Goal: Book appointment/travel/reservation

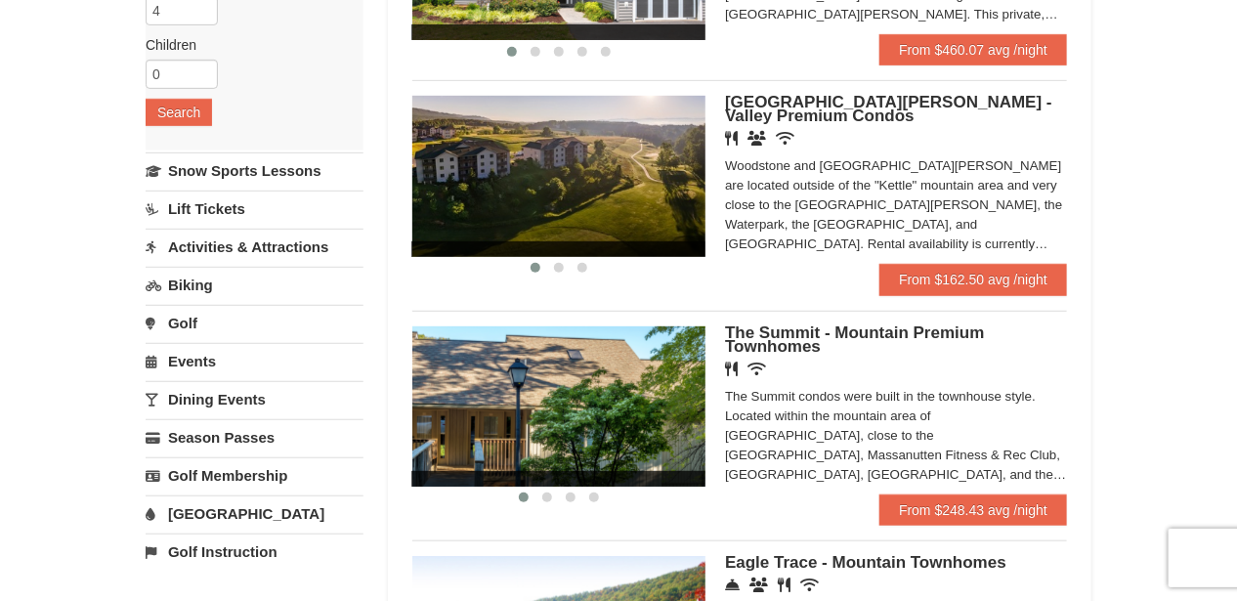
scroll to position [293, 0]
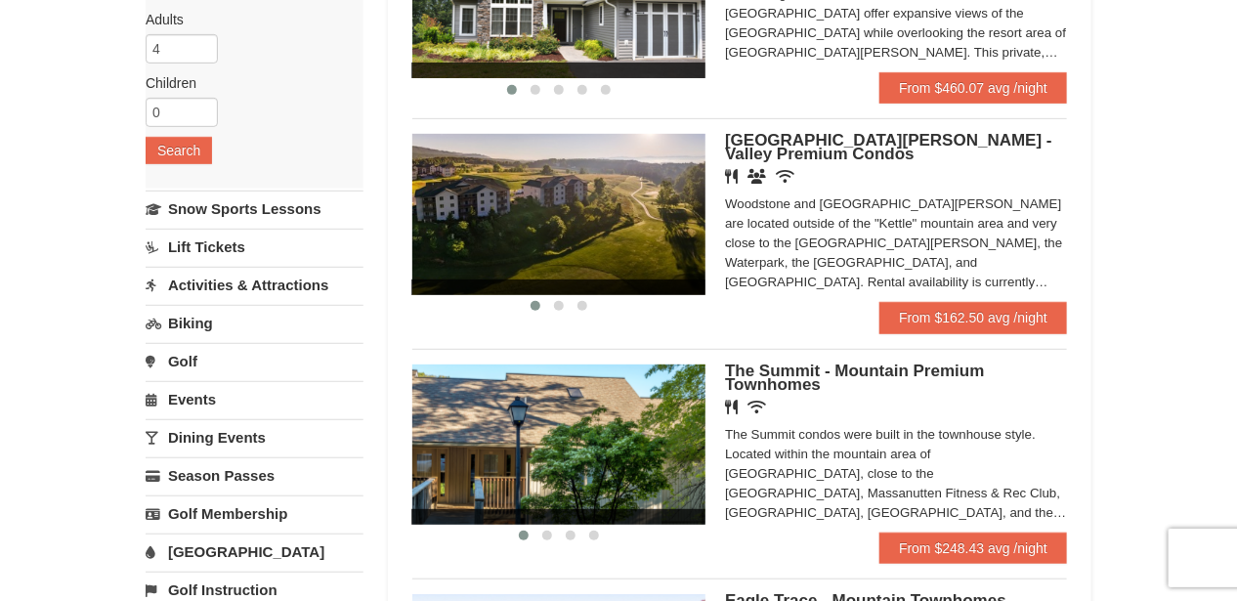
click at [182, 393] on link "Events" at bounding box center [255, 399] width 218 height 36
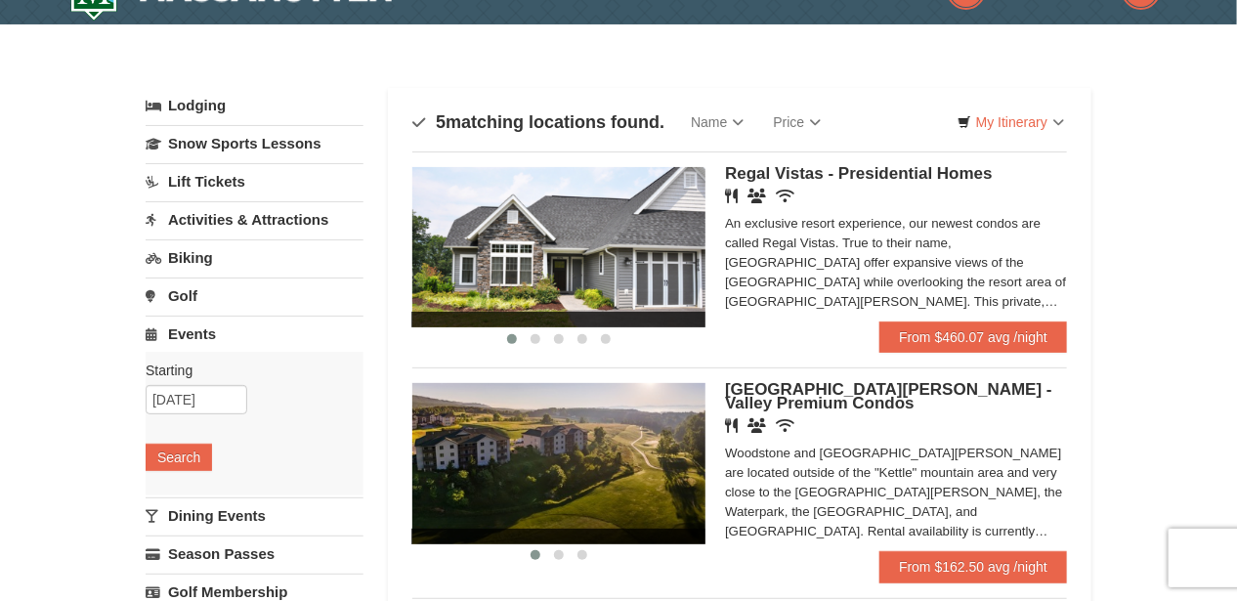
scroll to position [0, 0]
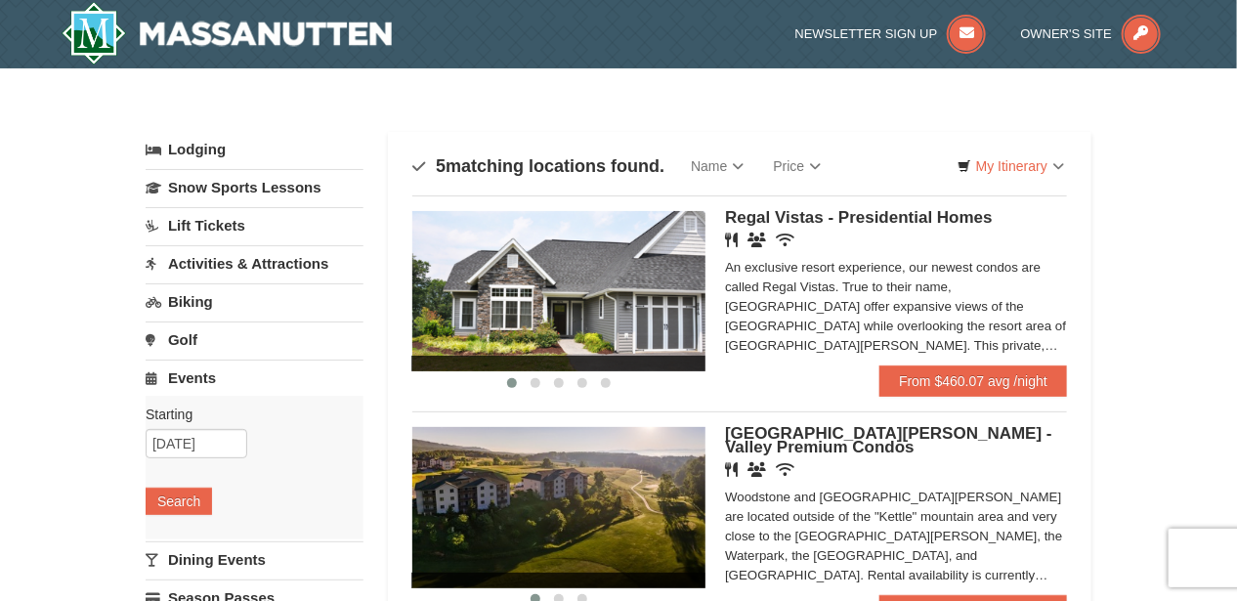
click at [234, 256] on link "Activities & Attractions" at bounding box center [255, 263] width 218 height 36
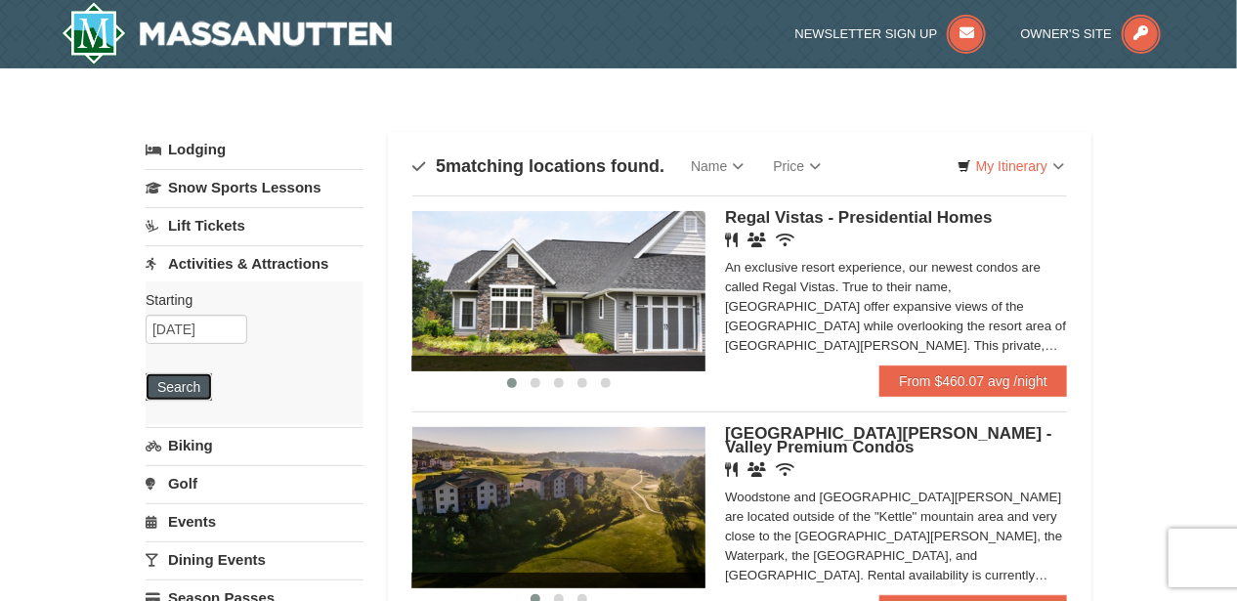
click at [187, 384] on button "Search" at bounding box center [179, 386] width 66 height 27
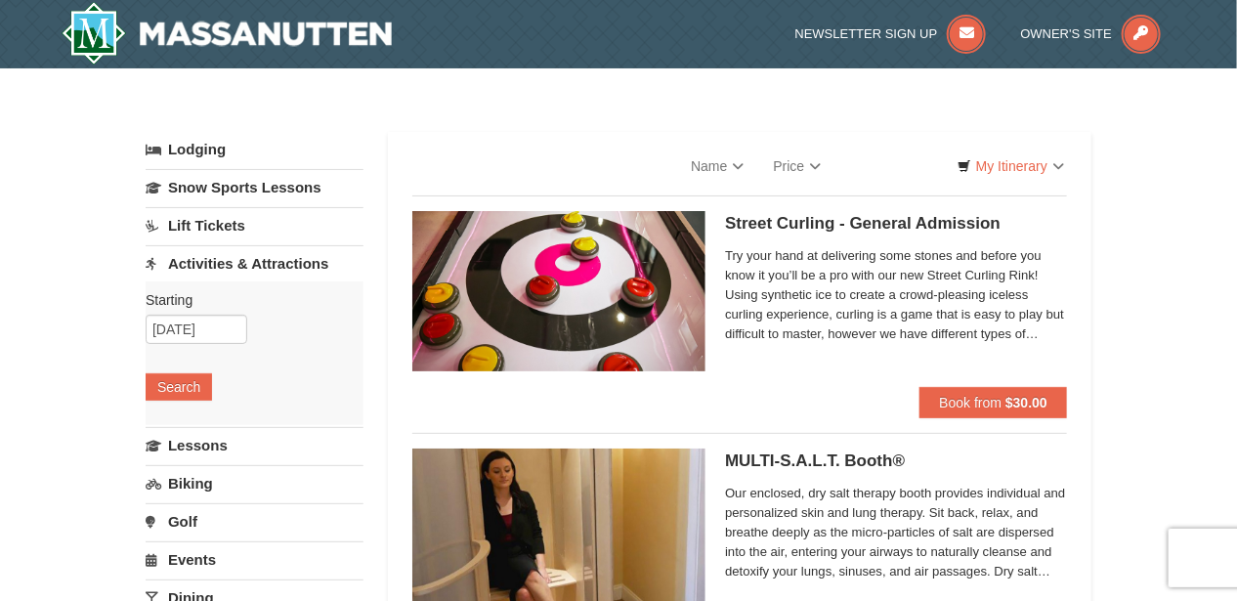
select select "9"
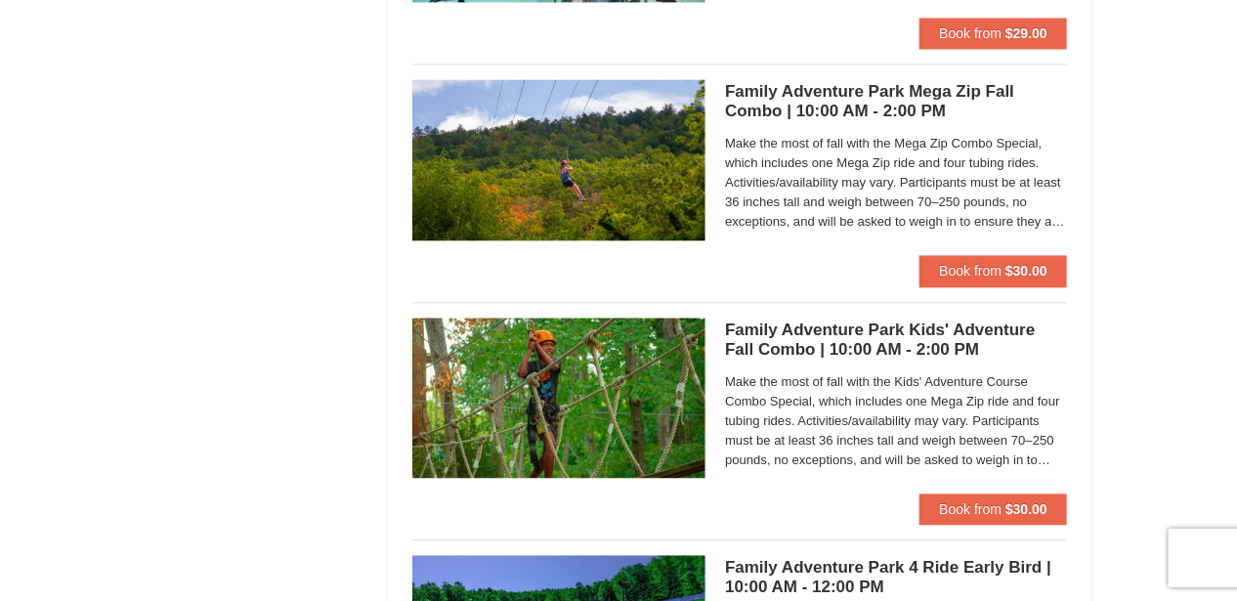
scroll to position [4397, 0]
